Goal: Information Seeking & Learning: Learn about a topic

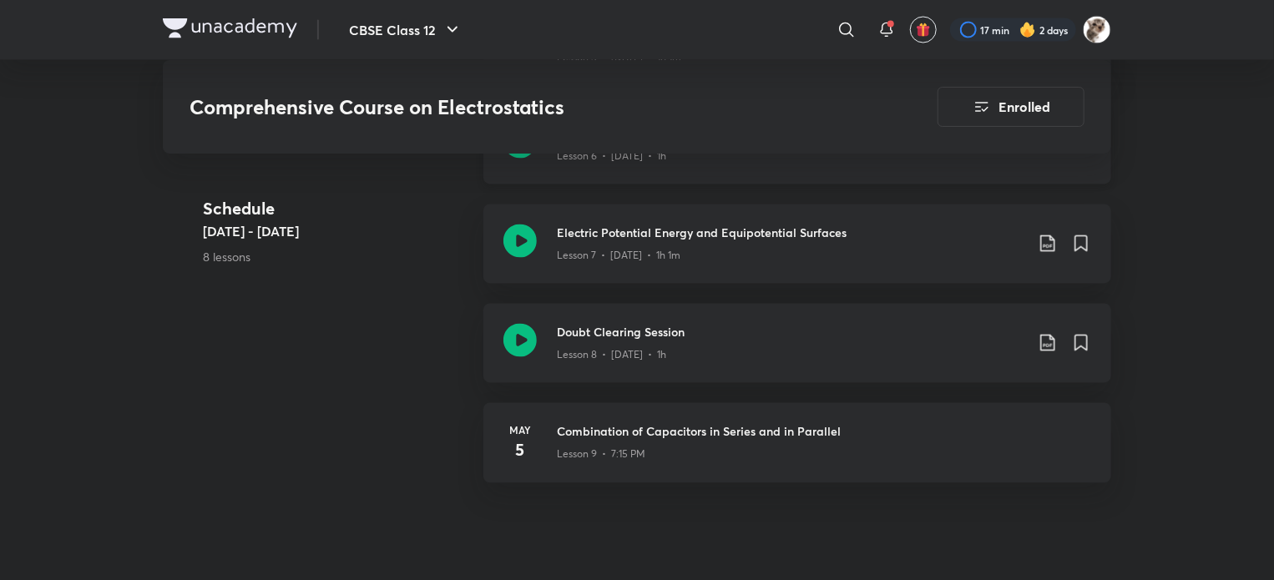
scroll to position [1524, 0]
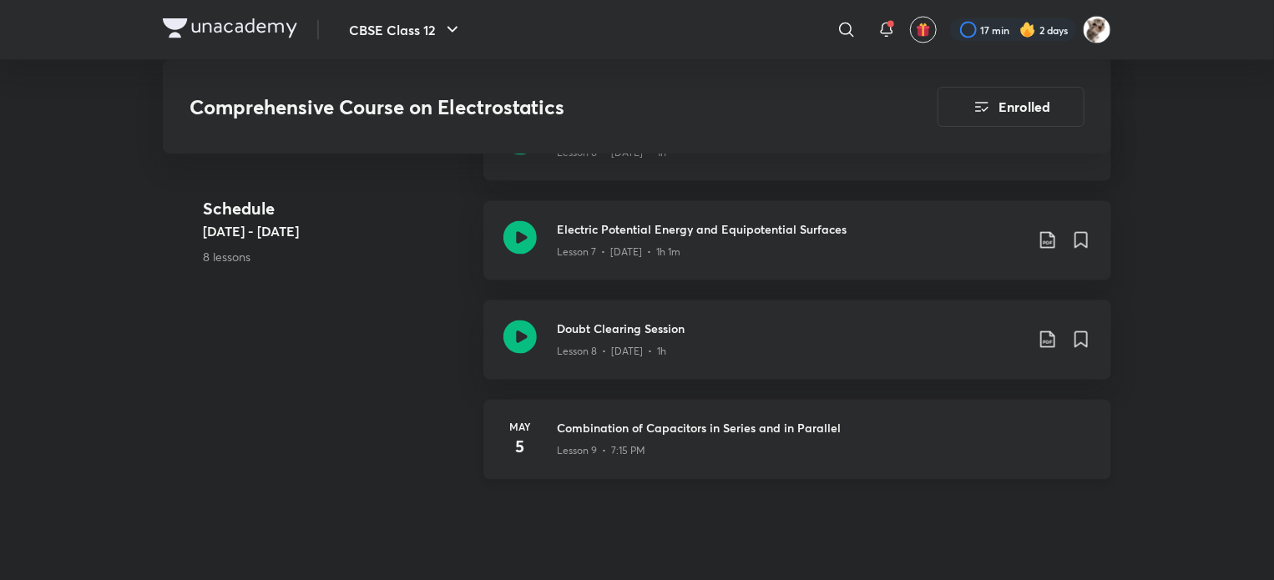
click at [679, 439] on div "Lesson 9 • 7:15 PM" at bounding box center [824, 449] width 534 height 22
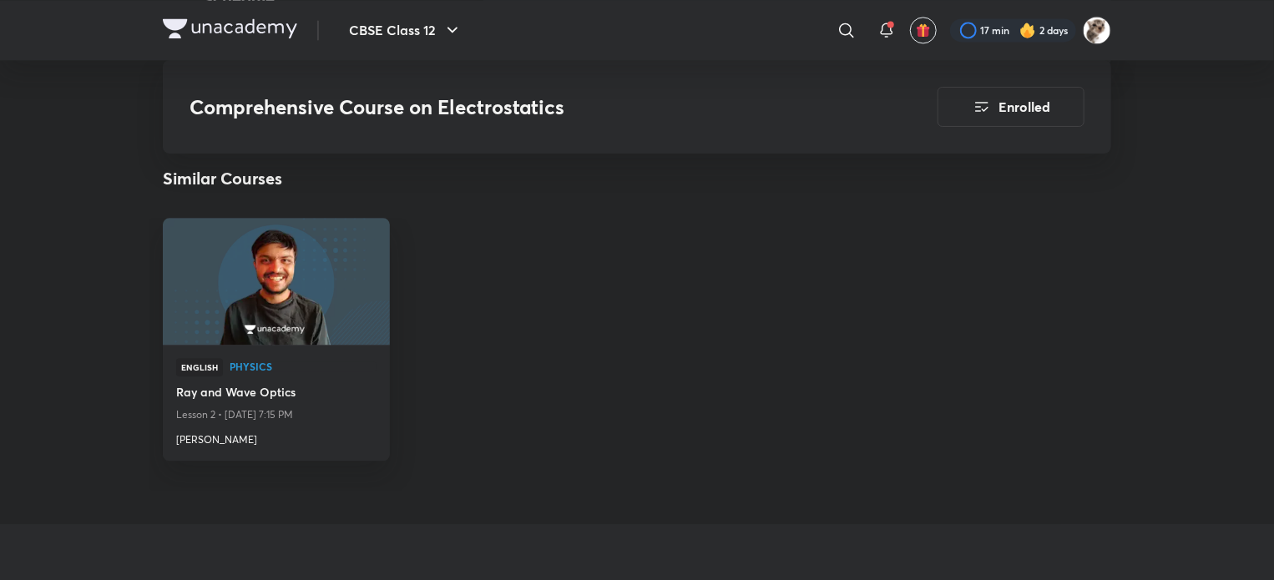
scroll to position [1931, 0]
